Goal: Information Seeking & Learning: Stay updated

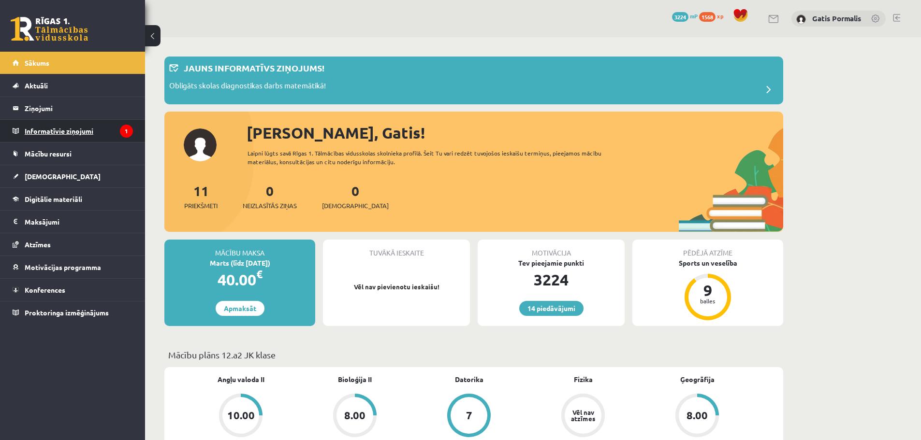
click at [83, 134] on legend "Informatīvie ziņojumi 1" at bounding box center [79, 131] width 108 height 22
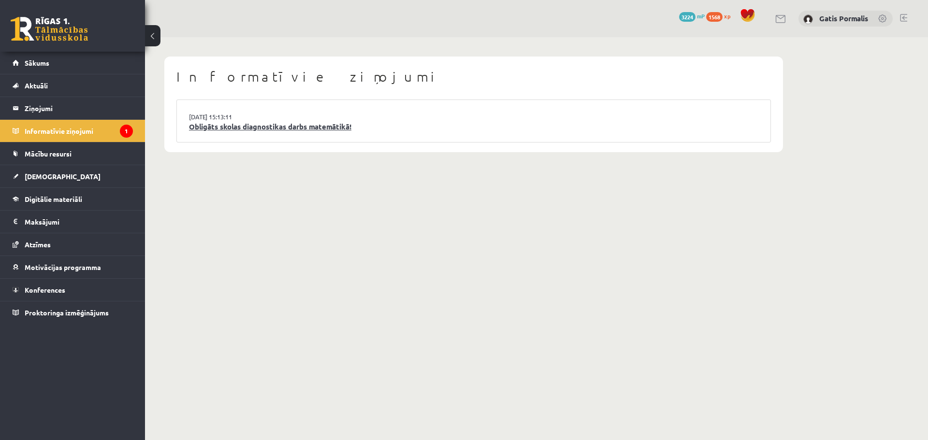
click at [233, 124] on link "Obligāts skolas diagnostikas darbs matemātikā!" at bounding box center [473, 126] width 569 height 11
click at [59, 69] on link "Sākums" at bounding box center [73, 63] width 120 height 22
